Goal: Communication & Community: Answer question/provide support

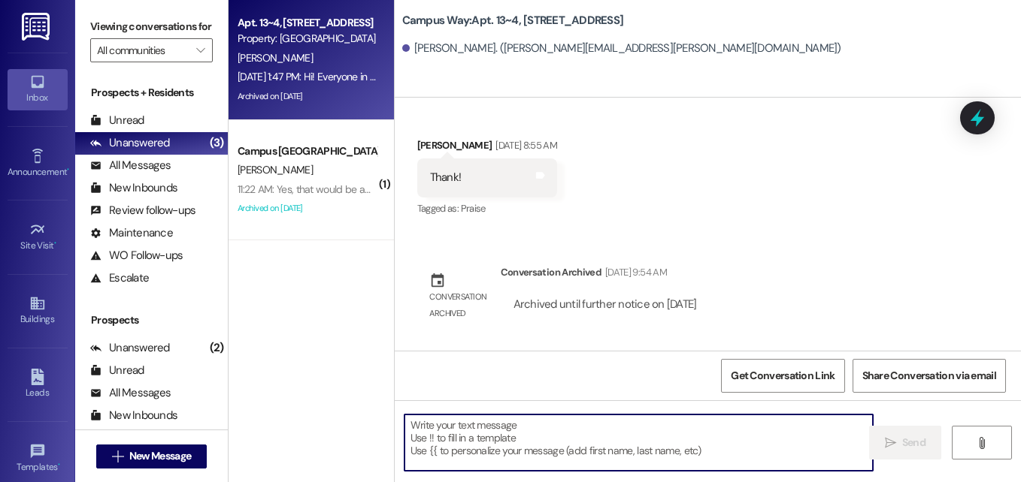
scroll to position [3468, 0]
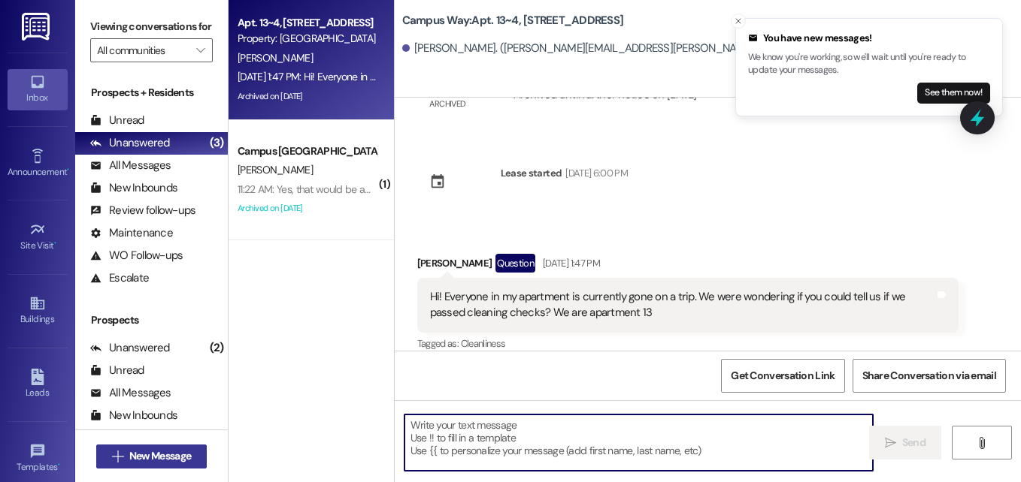
click at [159, 452] on span "New Message" at bounding box center [160, 457] width 62 height 16
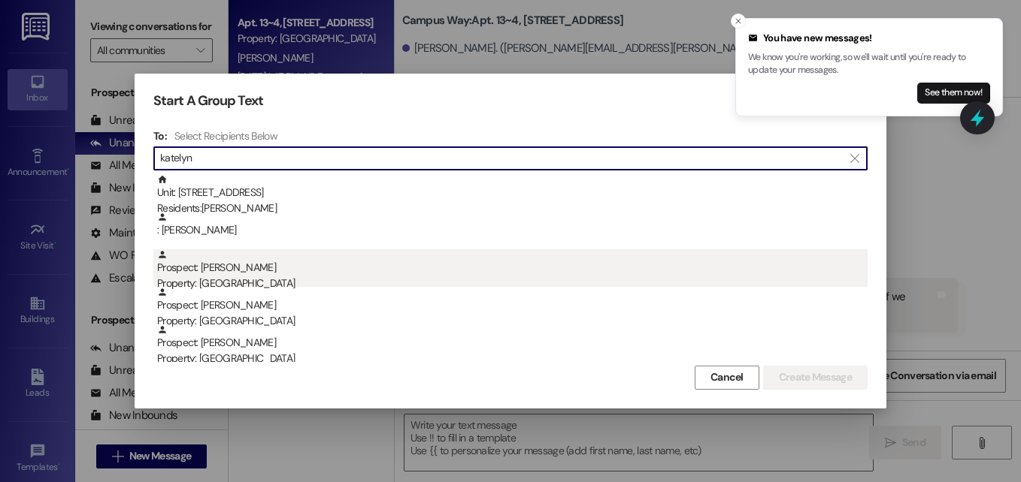
type input "katelyn"
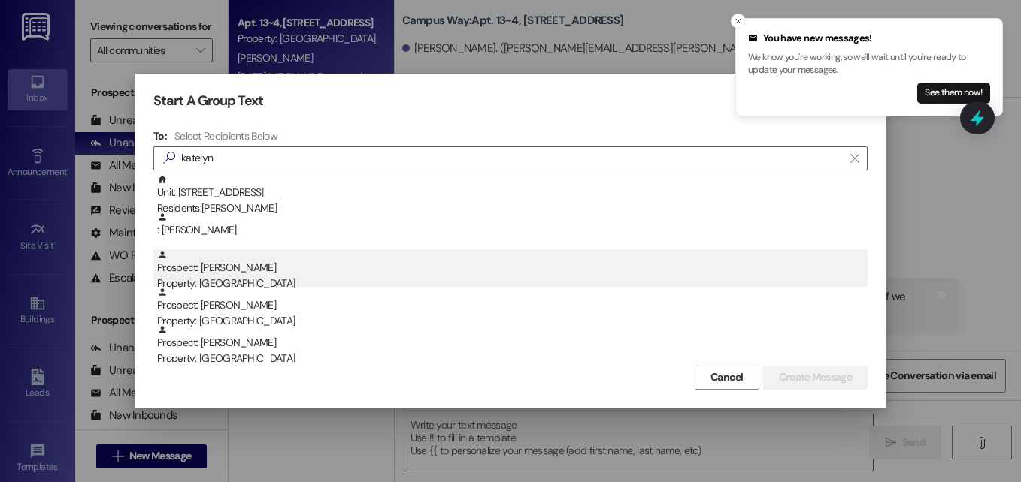
click at [247, 280] on div "Property: [GEOGRAPHIC_DATA]" at bounding box center [512, 284] width 710 height 16
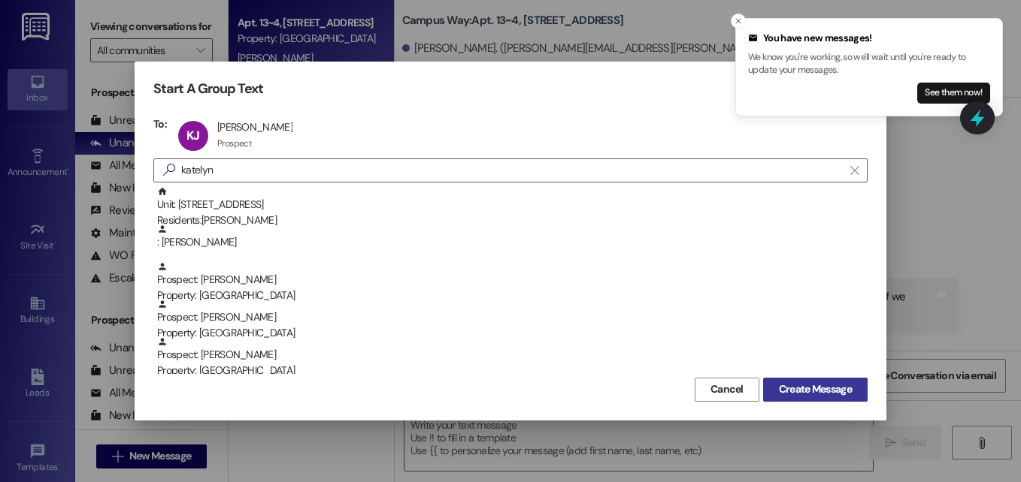
click at [818, 395] on span "Create Message" at bounding box center [815, 390] width 73 height 16
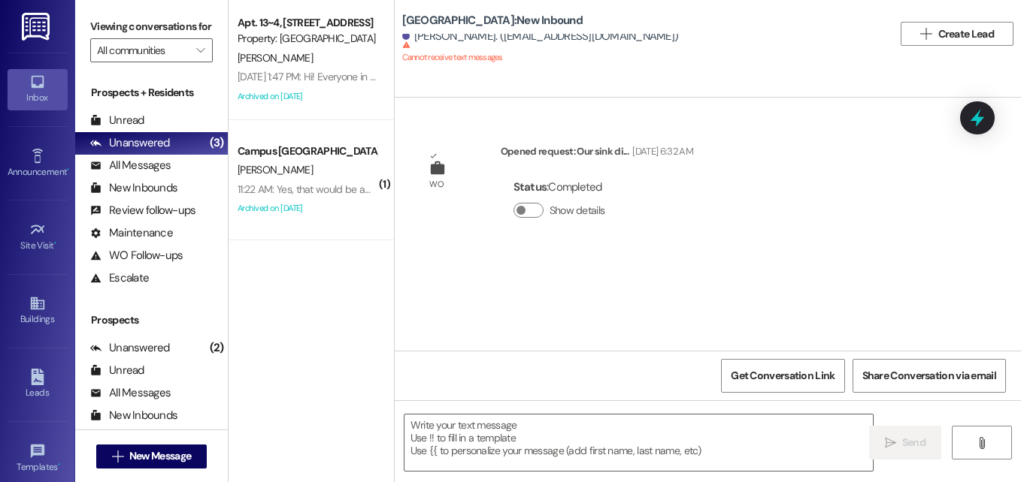
scroll to position [0, 0]
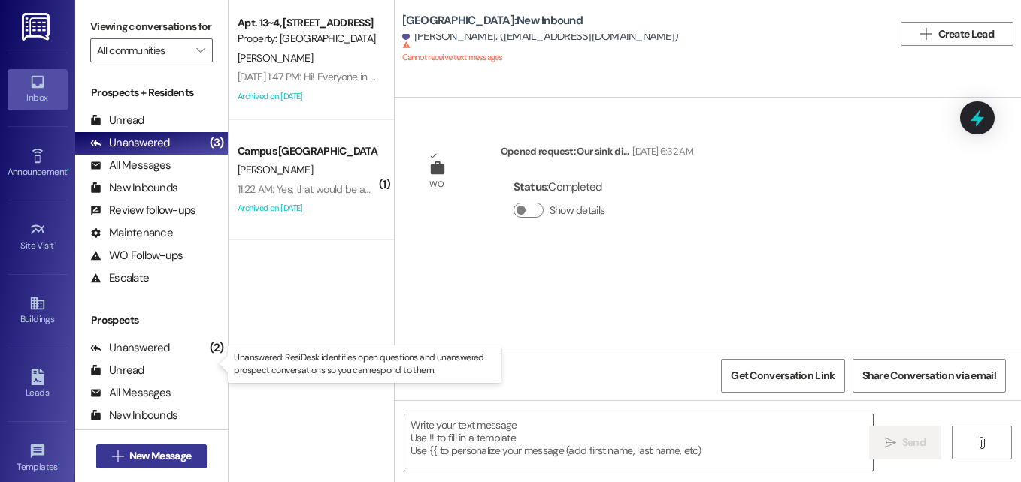
click at [150, 462] on span "New Message" at bounding box center [160, 457] width 62 height 16
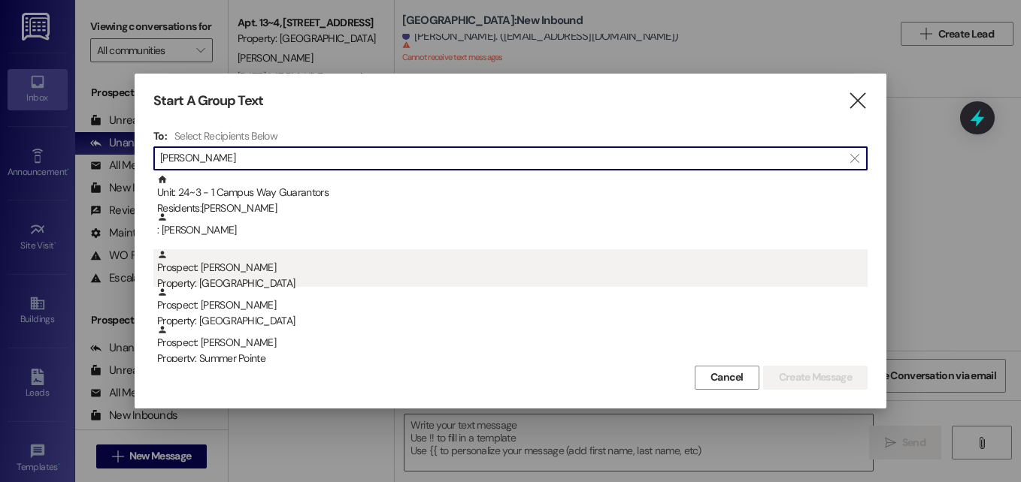
type input "[PERSON_NAME]"
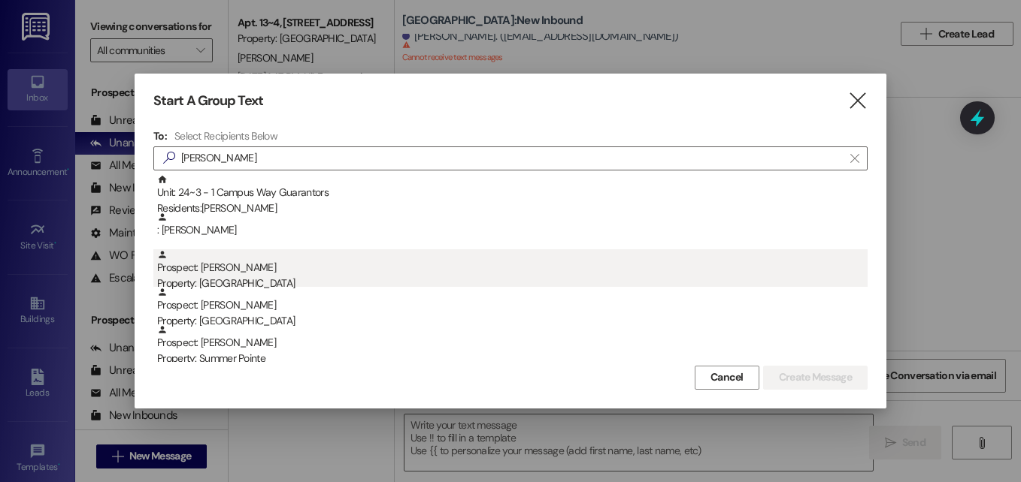
click at [237, 283] on div "Property: [GEOGRAPHIC_DATA]" at bounding box center [512, 284] width 710 height 16
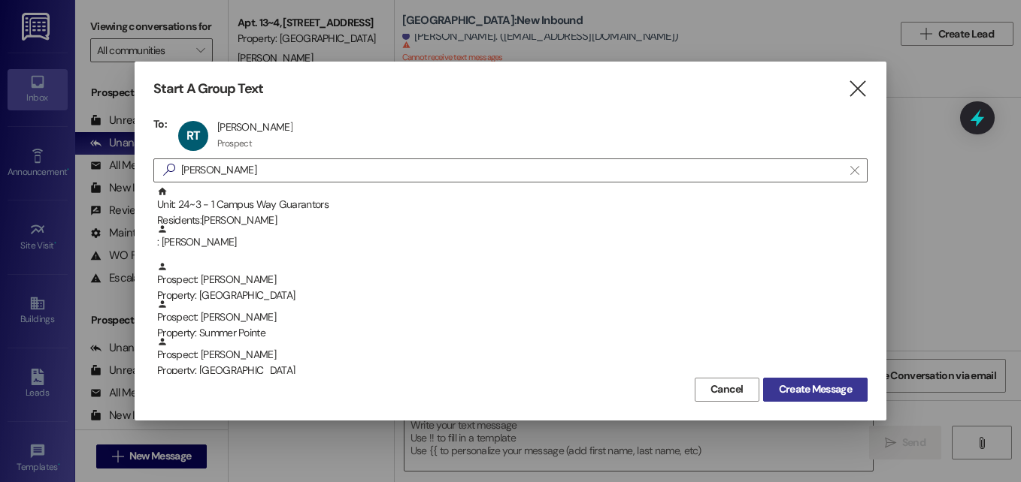
click at [788, 380] on button "Create Message" at bounding box center [815, 390] width 104 height 24
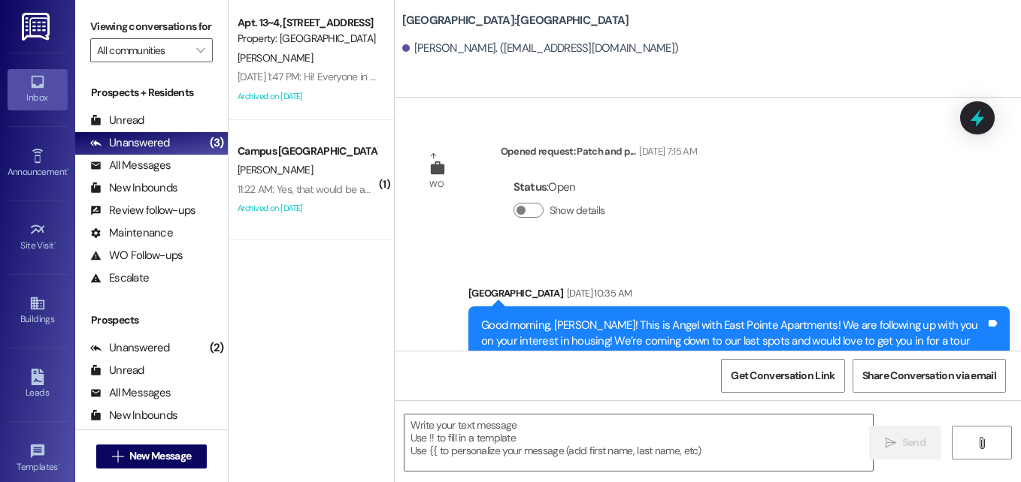
scroll to position [86, 0]
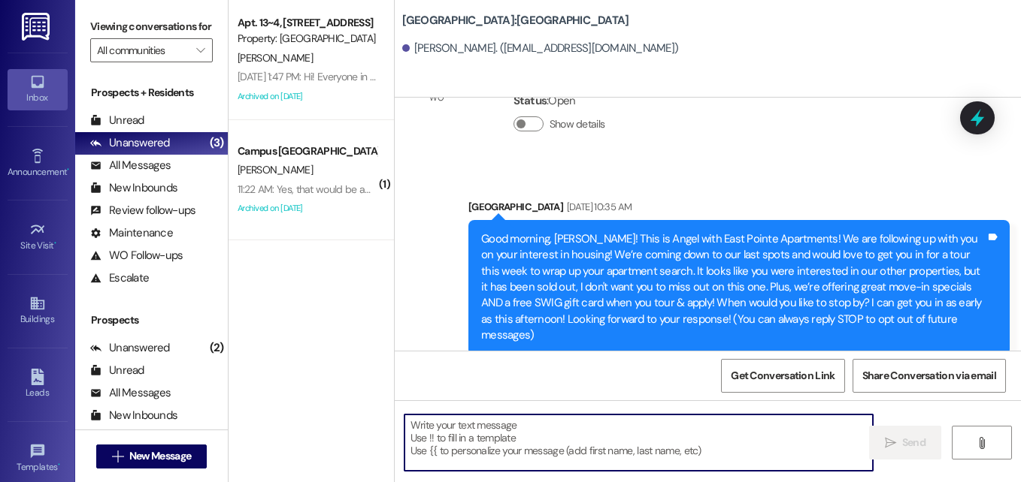
click at [537, 423] on textarea at bounding box center [638, 443] width 468 height 56
paste textarea "Hey there, [PERSON_NAME]! I just wanted to follow up with you on our East Point…"
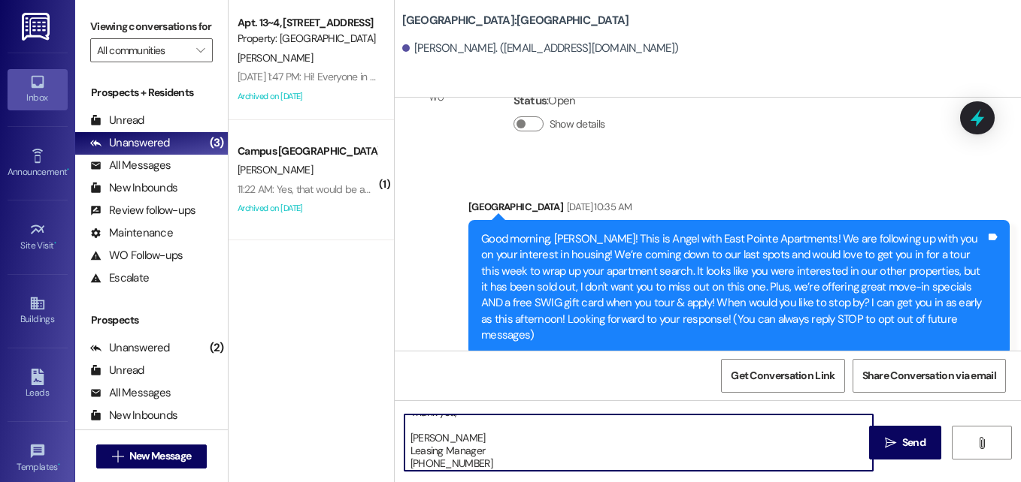
scroll to position [0, 0]
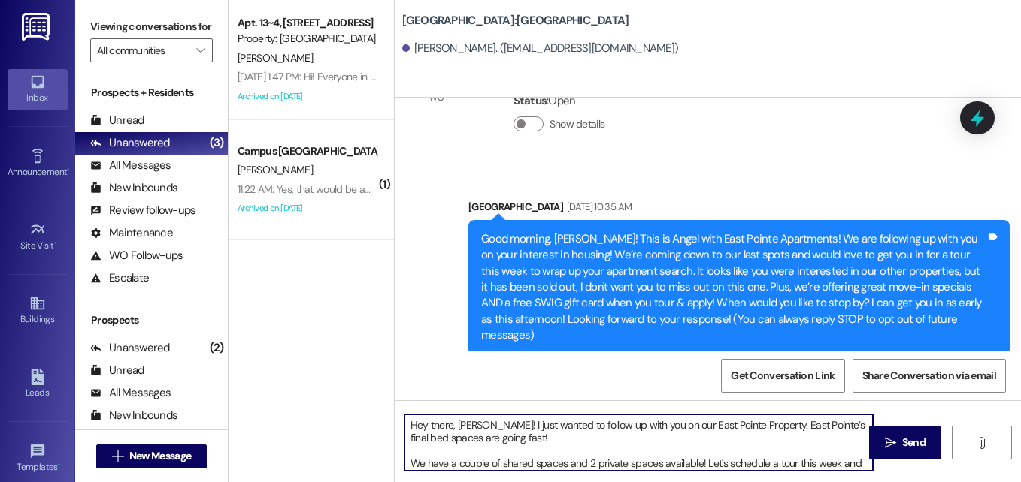
click at [468, 426] on textarea "Hey there, [PERSON_NAME]! I just wanted to follow up with you on our East Point…" at bounding box center [638, 443] width 468 height 56
click at [465, 448] on textarea "Hey there, [PERSON_NAME]! I just wanted to follow up with you on our East Point…" at bounding box center [638, 443] width 468 height 56
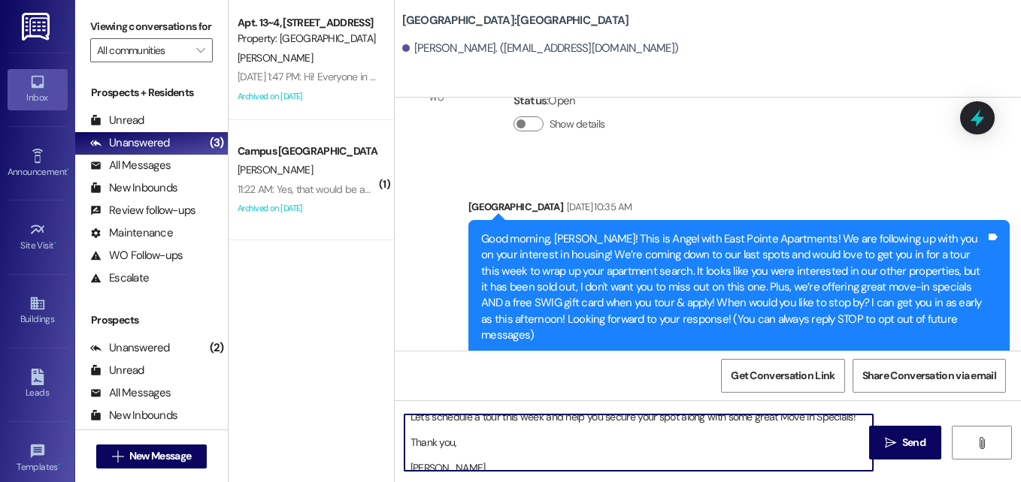
scroll to position [32, 0]
click at [482, 434] on textarea "Hey there, [PERSON_NAME]! I just wanted to follow up with you on our East Point…" at bounding box center [638, 443] width 468 height 56
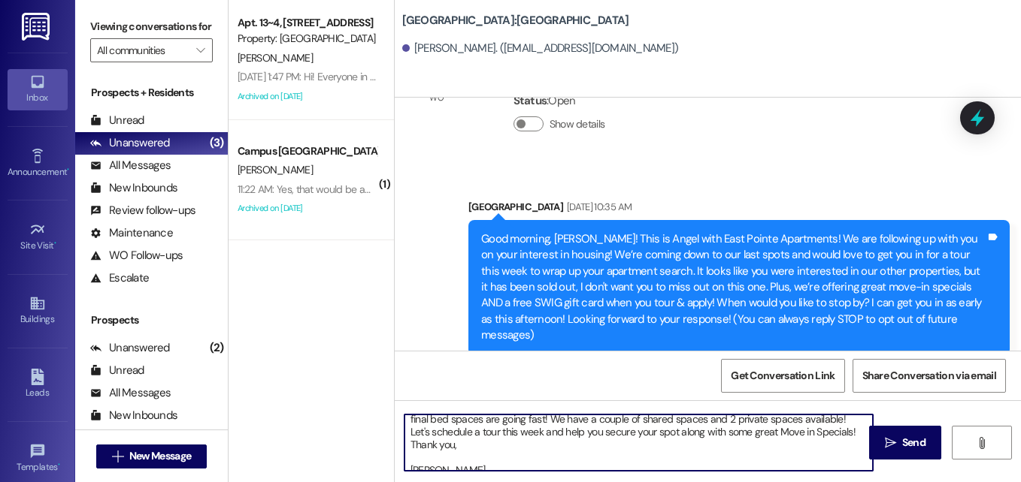
click at [440, 456] on textarea "Hey there, [PERSON_NAME]! I just wanted to follow up with you on our East Point…" at bounding box center [638, 443] width 468 height 56
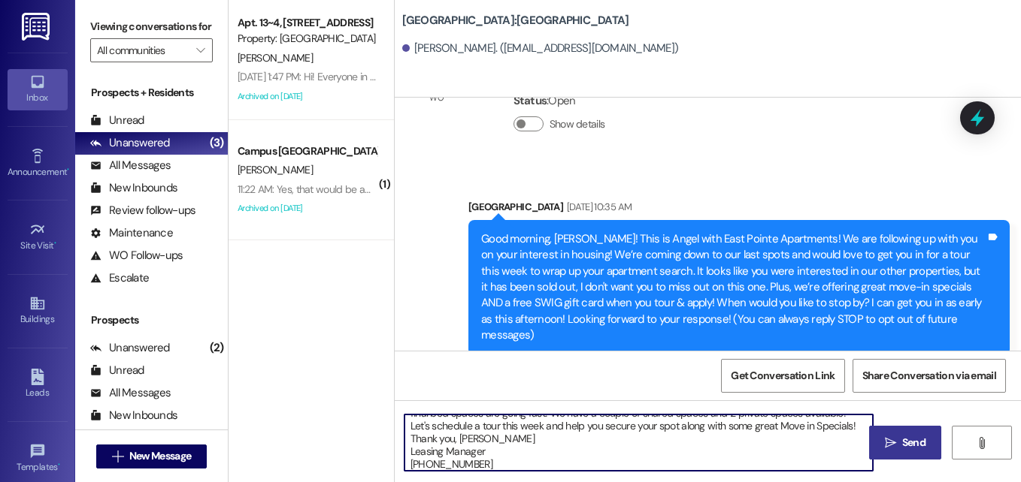
type textarea "Hey there, [PERSON_NAME]! I just wanted to follow up with you on our East Point…"
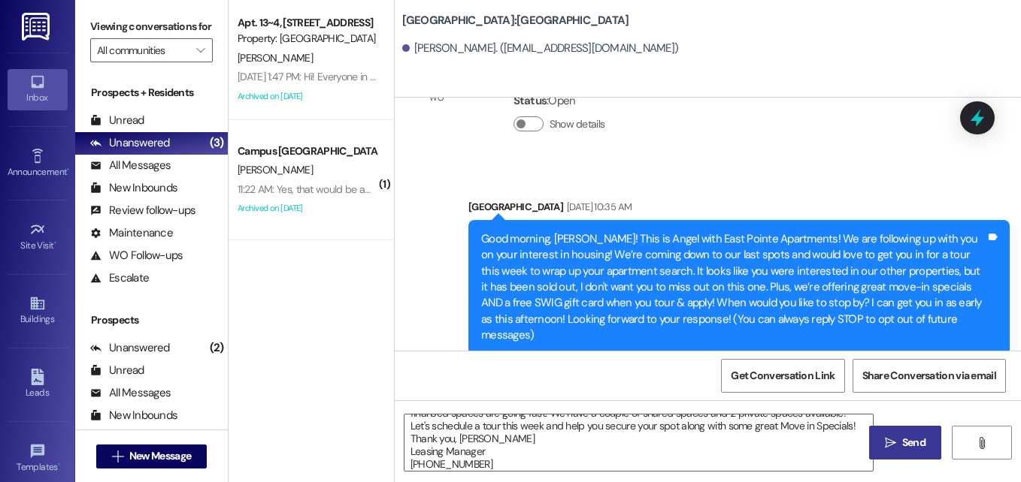
click at [897, 460] on button " Send" at bounding box center [905, 443] width 73 height 34
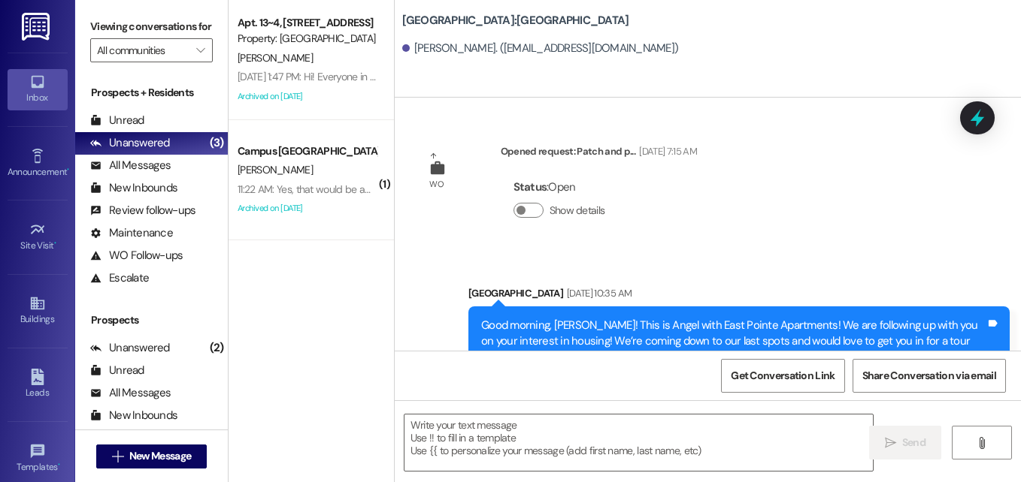
scroll to position [272, 0]
